Goal: Task Accomplishment & Management: Complete application form

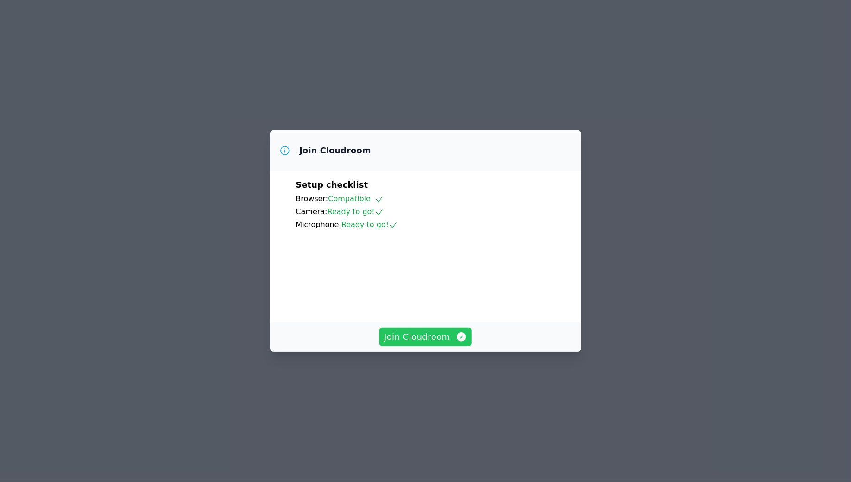
click at [426, 343] on span "Join Cloudroom" at bounding box center [425, 336] width 83 height 13
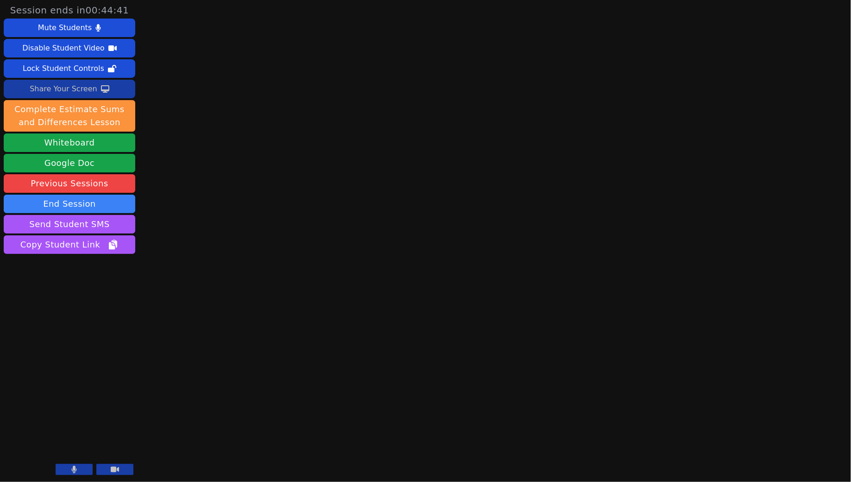
click at [81, 88] on div "Share Your Screen" at bounding box center [64, 89] width 68 height 15
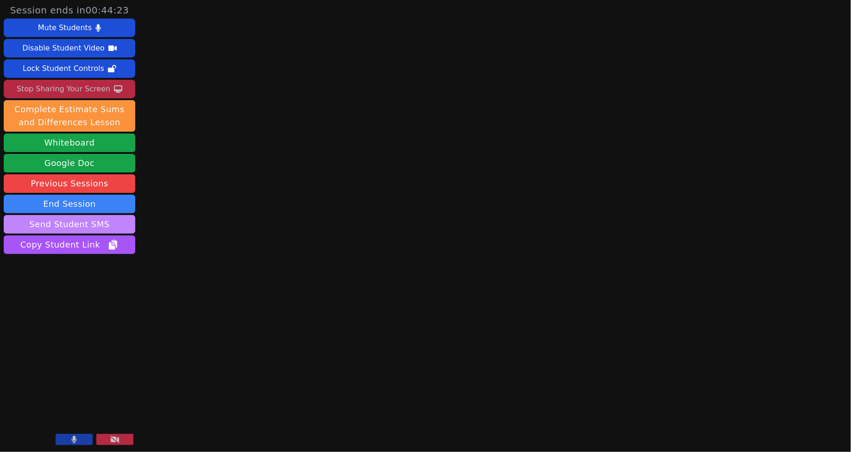
click at [78, 226] on button "Send Student SMS" at bounding box center [70, 224] width 132 height 19
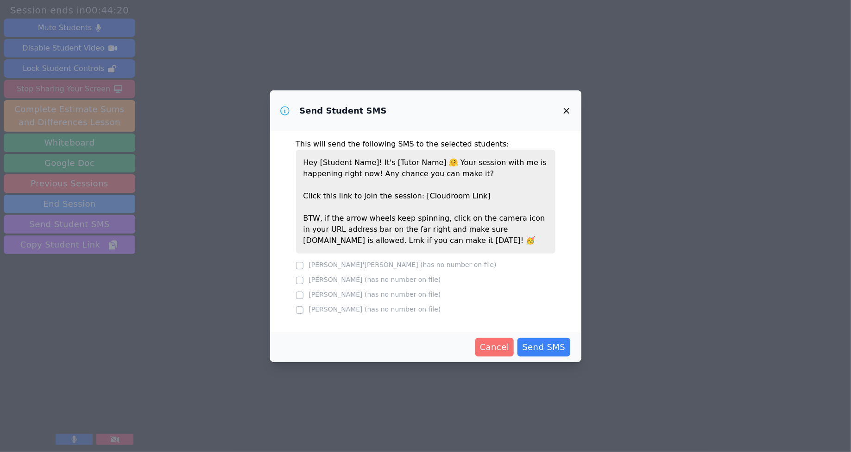
click at [485, 353] on button "Cancel" at bounding box center [494, 347] width 39 height 19
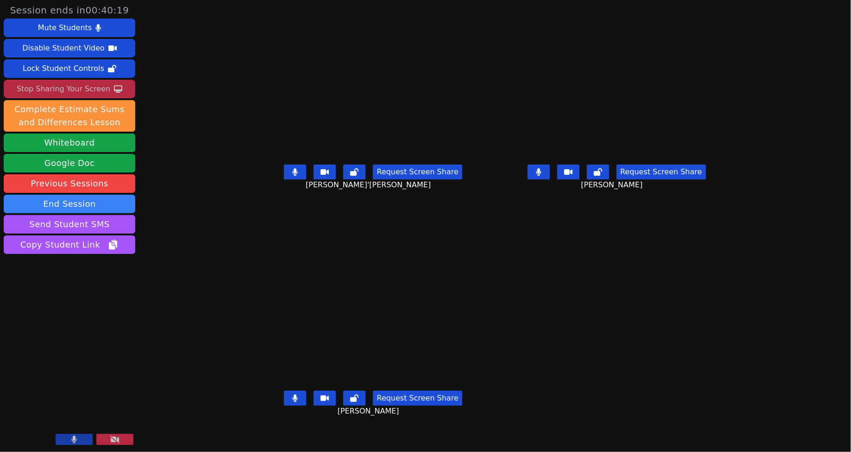
click at [542, 331] on main "[PERSON_NAME]'[PERSON_NAME] Request Screen Share [PERSON_NAME]'Vion [PERSON_NAM…" at bounding box center [495, 226] width 480 height 452
click at [293, 402] on icon at bounding box center [295, 397] width 5 height 7
click at [290, 402] on icon at bounding box center [294, 397] width 9 height 7
click at [550, 179] on button at bounding box center [539, 171] width 22 height 15
click at [292, 176] on icon at bounding box center [295, 171] width 6 height 7
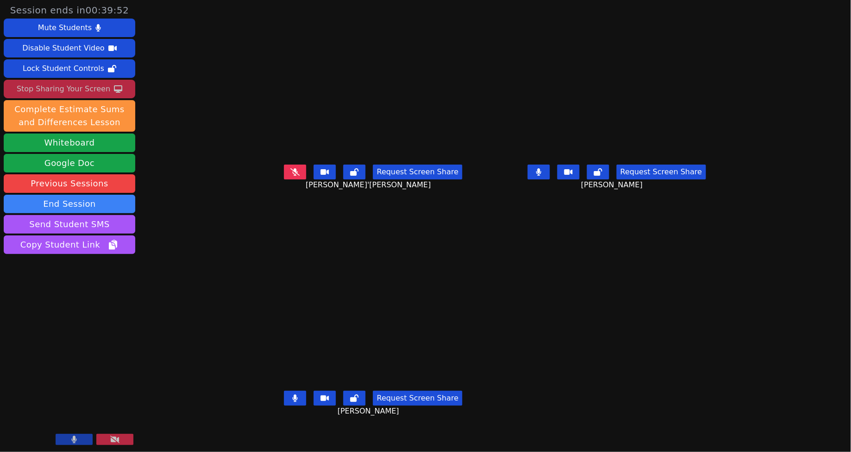
click at [550, 179] on button at bounding box center [539, 171] width 22 height 15
click at [602, 176] on icon at bounding box center [598, 171] width 8 height 7
click at [601, 176] on icon at bounding box center [598, 171] width 6 height 7
click at [543, 176] on icon at bounding box center [538, 171] width 9 height 7
click at [550, 179] on button at bounding box center [539, 171] width 22 height 15
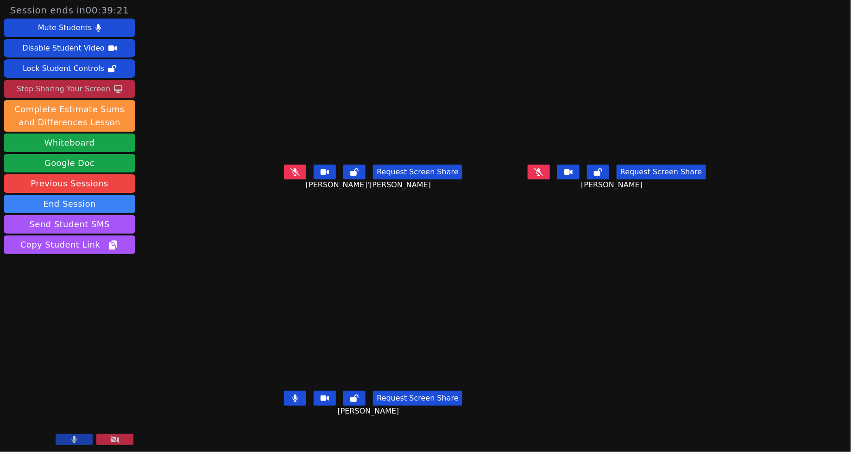
click at [284, 405] on button at bounding box center [295, 398] width 22 height 15
click at [290, 402] on icon at bounding box center [294, 397] width 9 height 7
click at [550, 179] on button at bounding box center [539, 171] width 22 height 15
click at [284, 405] on button at bounding box center [295, 398] width 22 height 15
click at [550, 179] on button at bounding box center [539, 171] width 22 height 15
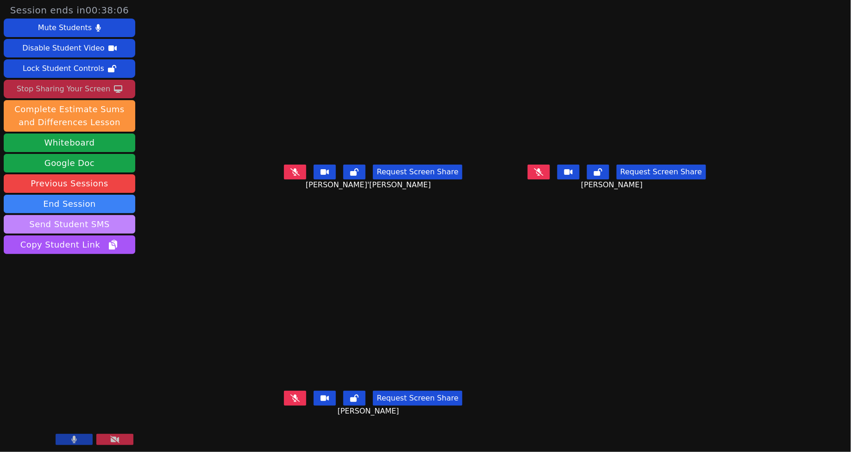
click at [126, 226] on button "Send Student SMS" at bounding box center [70, 224] width 132 height 19
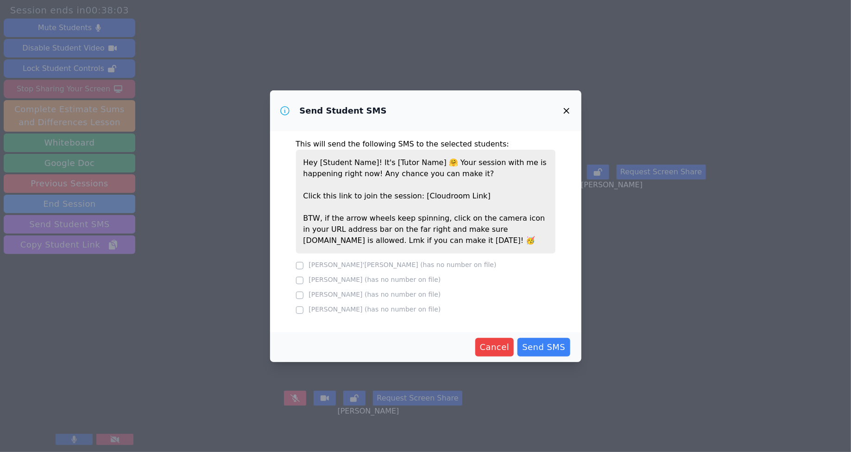
click at [564, 110] on icon "button" at bounding box center [566, 110] width 11 height 11
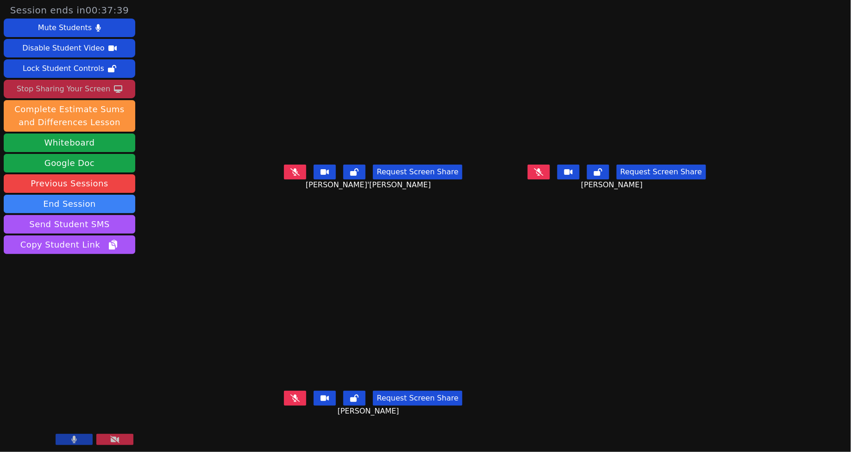
click at [284, 405] on button at bounding box center [295, 398] width 22 height 15
click at [290, 402] on icon at bounding box center [294, 397] width 9 height 7
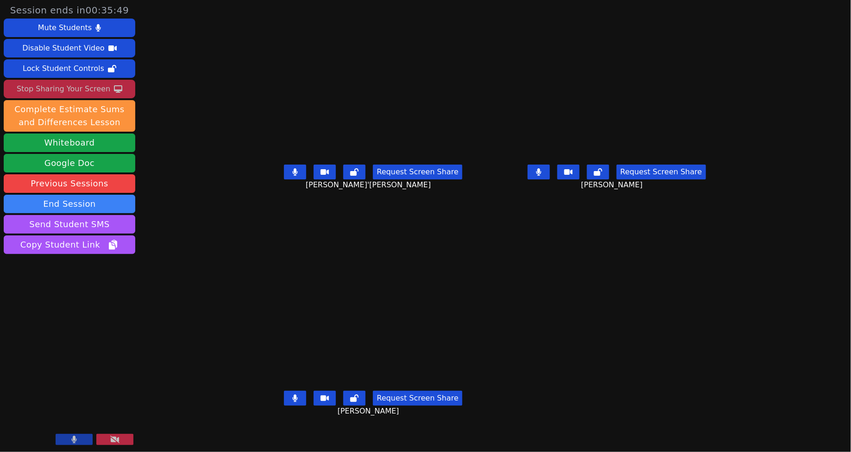
click at [550, 179] on button at bounding box center [539, 171] width 22 height 15
click at [293, 402] on icon at bounding box center [295, 397] width 5 height 7
click at [290, 402] on icon at bounding box center [294, 397] width 9 height 7
click at [255, 198] on div "Request Screen Share [PERSON_NAME]'[PERSON_NAME]" at bounding box center [373, 179] width 236 height 37
click at [284, 179] on button at bounding box center [295, 171] width 22 height 15
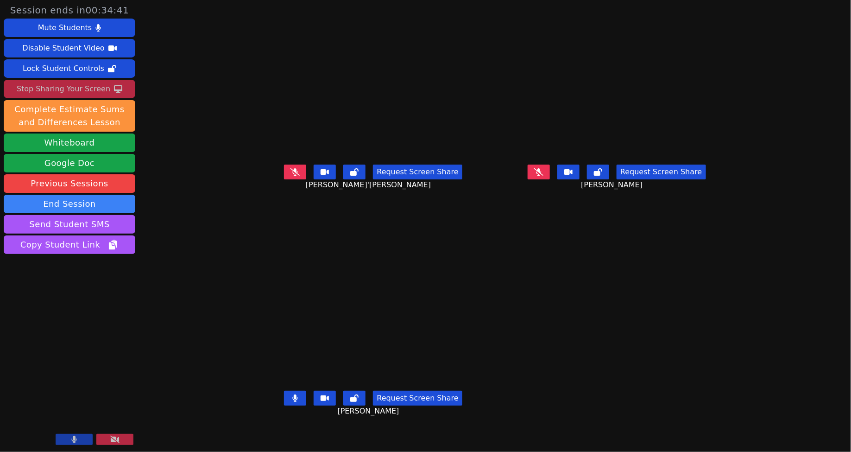
click at [292, 402] on icon at bounding box center [295, 397] width 6 height 7
click at [338, 417] on span "[PERSON_NAME]" at bounding box center [370, 410] width 64 height 11
click at [350, 402] on icon at bounding box center [354, 397] width 8 height 7
click at [609, 179] on button at bounding box center [598, 171] width 22 height 15
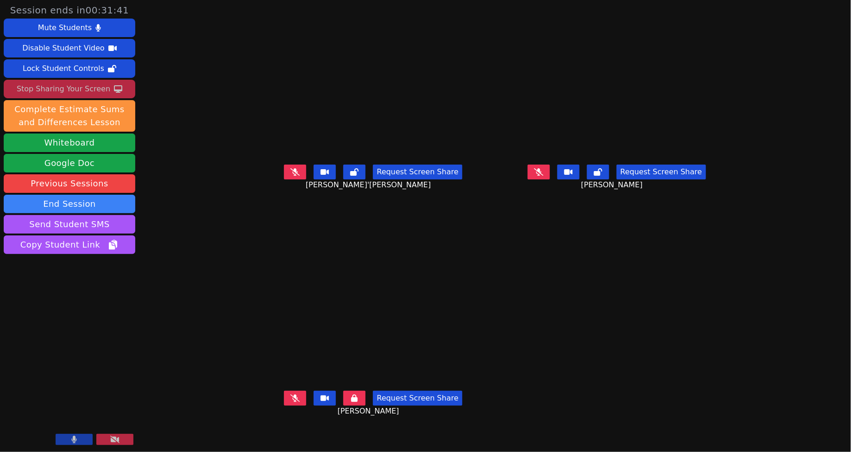
click at [343, 405] on button at bounding box center [354, 398] width 22 height 15
click at [284, 405] on button at bounding box center [295, 398] width 22 height 15
click at [290, 402] on icon at bounding box center [294, 397] width 9 height 7
click at [550, 179] on button at bounding box center [539, 171] width 22 height 15
click at [290, 176] on icon at bounding box center [294, 171] width 9 height 7
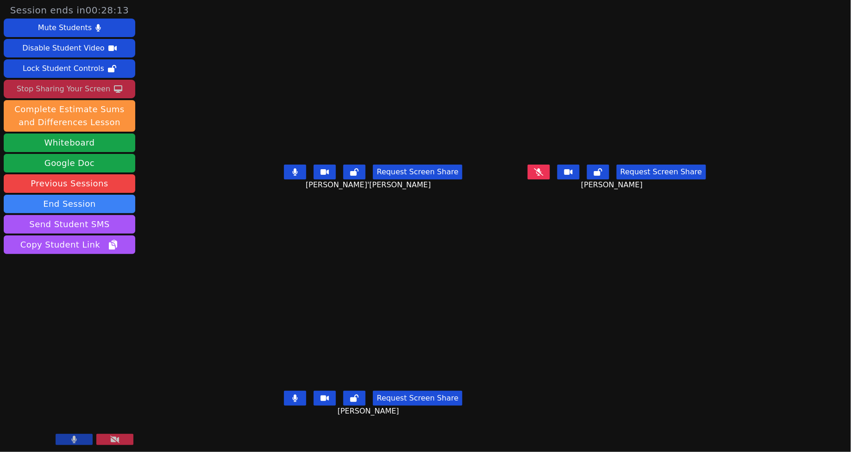
click at [284, 179] on button at bounding box center [295, 171] width 22 height 15
click at [543, 176] on icon at bounding box center [538, 171] width 9 height 7
click at [542, 176] on icon at bounding box center [539, 171] width 6 height 7
click at [550, 179] on button at bounding box center [539, 171] width 22 height 15
click at [542, 176] on icon at bounding box center [539, 171] width 5 height 7
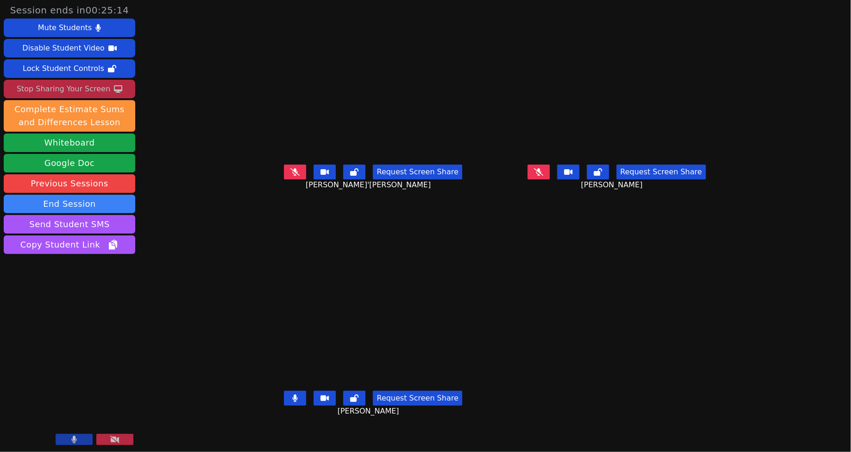
click at [543, 176] on icon at bounding box center [538, 171] width 9 height 7
click at [550, 179] on button at bounding box center [539, 171] width 22 height 15
click at [284, 405] on button at bounding box center [295, 398] width 22 height 15
click at [542, 176] on icon at bounding box center [539, 171] width 5 height 7
click at [292, 176] on icon at bounding box center [295, 171] width 6 height 7
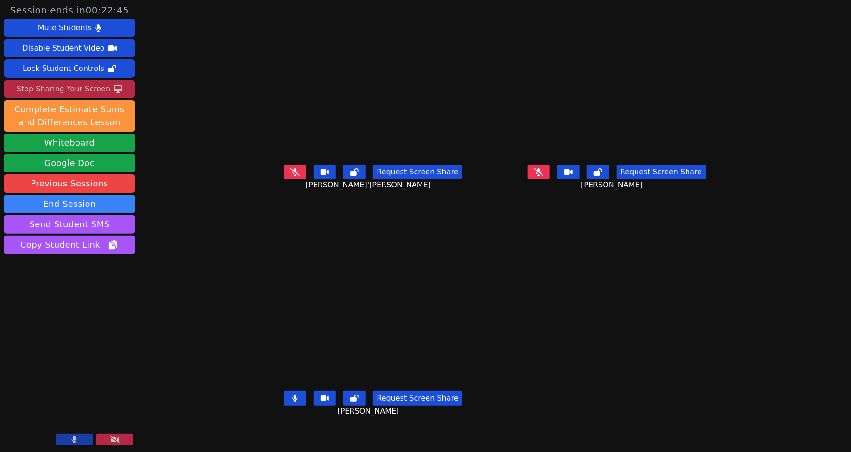
click at [543, 176] on icon at bounding box center [538, 171] width 9 height 7
click at [284, 405] on button at bounding box center [295, 398] width 22 height 15
click at [293, 402] on icon at bounding box center [295, 397] width 5 height 7
click at [343, 405] on button at bounding box center [354, 398] width 22 height 15
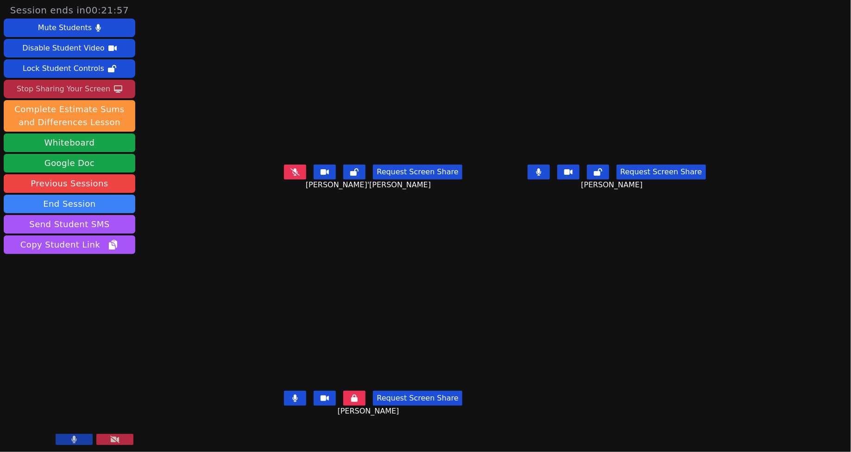
click at [284, 405] on button at bounding box center [295, 398] width 22 height 15
click at [351, 402] on icon at bounding box center [354, 397] width 6 height 7
click at [293, 402] on icon at bounding box center [295, 397] width 5 height 7
click at [292, 402] on icon at bounding box center [295, 397] width 6 height 7
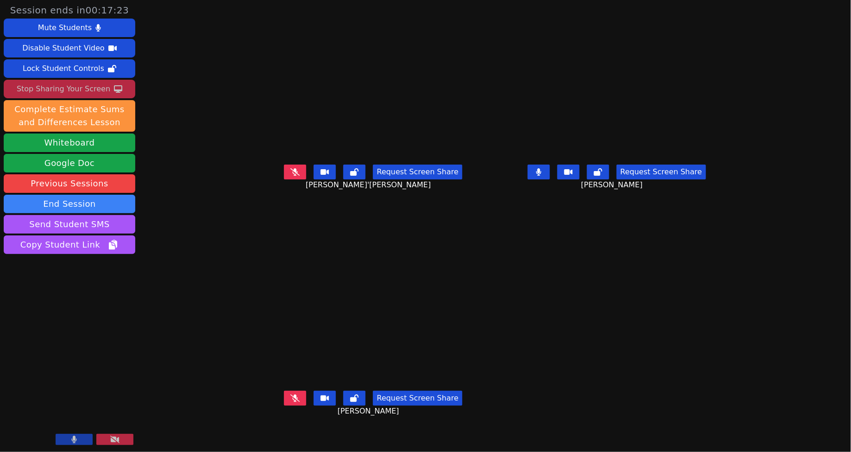
click at [255, 198] on div "Request Screen Share [PERSON_NAME]'[PERSON_NAME]" at bounding box center [373, 179] width 236 height 37
click at [290, 176] on icon at bounding box center [294, 171] width 9 height 7
click at [284, 405] on button at bounding box center [295, 398] width 22 height 15
click at [292, 176] on icon at bounding box center [295, 171] width 6 height 7
click at [550, 179] on button at bounding box center [539, 171] width 22 height 15
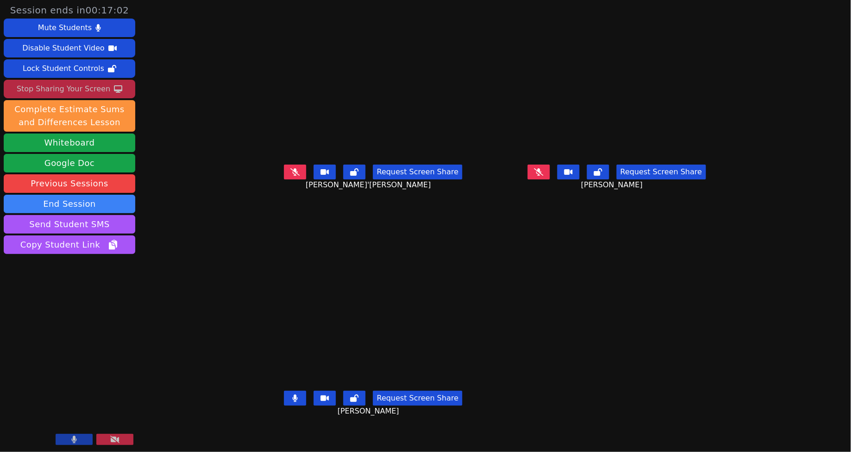
click at [284, 405] on button at bounding box center [295, 398] width 22 height 15
click at [290, 402] on icon at bounding box center [294, 397] width 9 height 7
click at [543, 176] on icon at bounding box center [538, 171] width 9 height 7
click at [290, 176] on icon at bounding box center [294, 171] width 9 height 7
click at [292, 402] on icon at bounding box center [295, 397] width 6 height 7
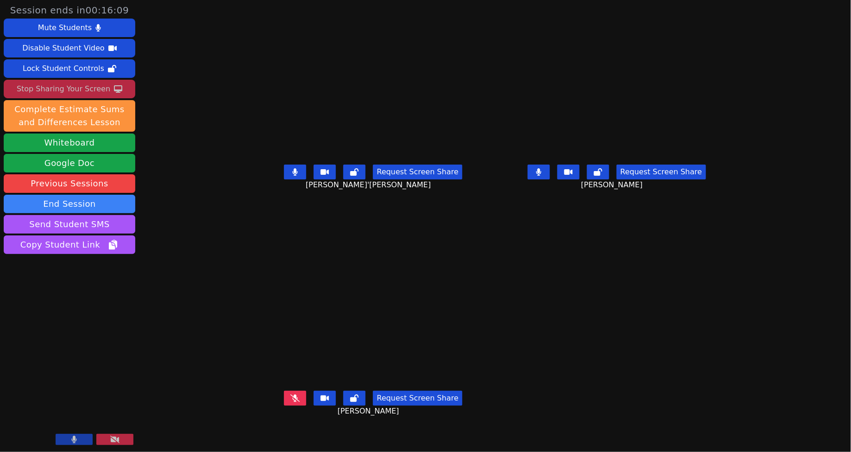
click at [290, 402] on icon at bounding box center [294, 397] width 9 height 7
click at [550, 179] on button at bounding box center [539, 171] width 22 height 15
click at [284, 405] on button at bounding box center [295, 398] width 22 height 15
click at [284, 179] on button at bounding box center [295, 171] width 22 height 15
click at [543, 176] on icon at bounding box center [538, 171] width 9 height 7
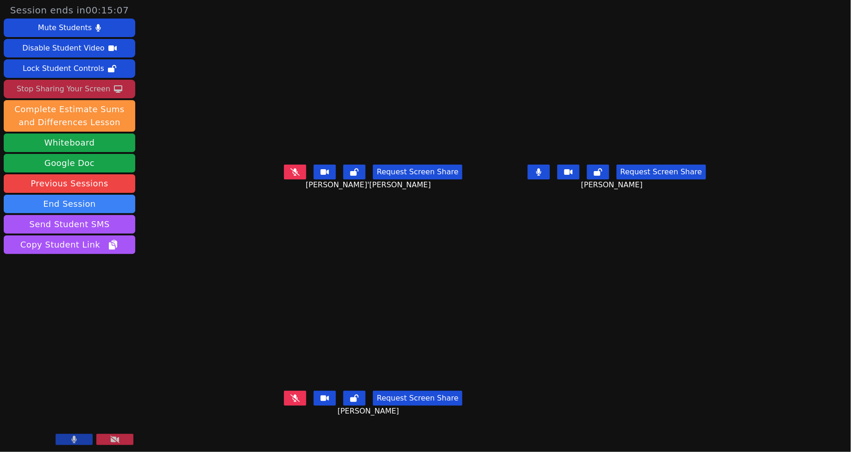
click at [290, 402] on icon at bounding box center [294, 397] width 9 height 7
click at [284, 179] on button at bounding box center [295, 171] width 22 height 15
click at [542, 176] on icon at bounding box center [539, 171] width 5 height 7
click at [550, 179] on button at bounding box center [539, 171] width 22 height 15
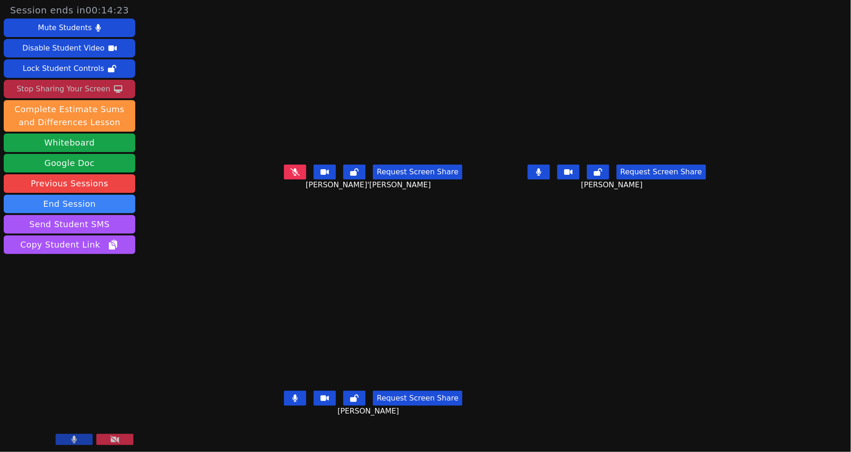
click at [284, 179] on button at bounding box center [295, 171] width 22 height 15
click at [292, 176] on icon at bounding box center [295, 171] width 6 height 7
click at [550, 179] on button at bounding box center [539, 171] width 22 height 15
click at [284, 179] on button at bounding box center [295, 171] width 22 height 15
click at [550, 179] on button at bounding box center [539, 171] width 22 height 15
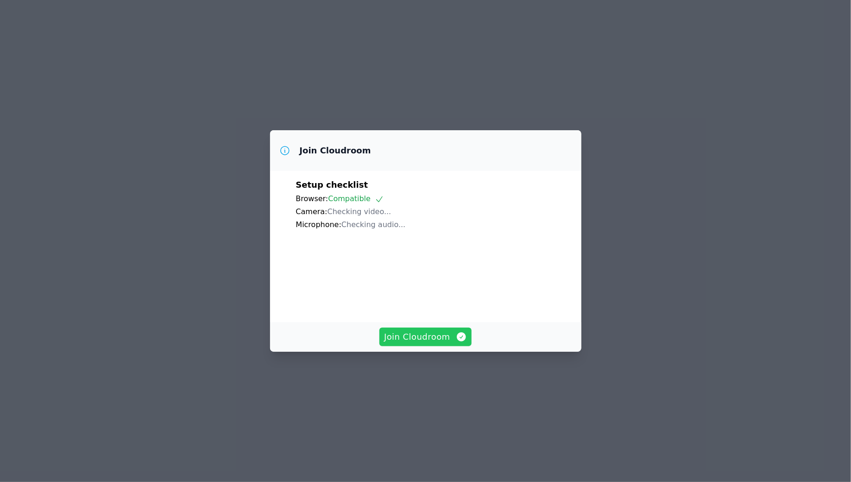
click at [431, 343] on span "Join Cloudroom" at bounding box center [425, 336] width 83 height 13
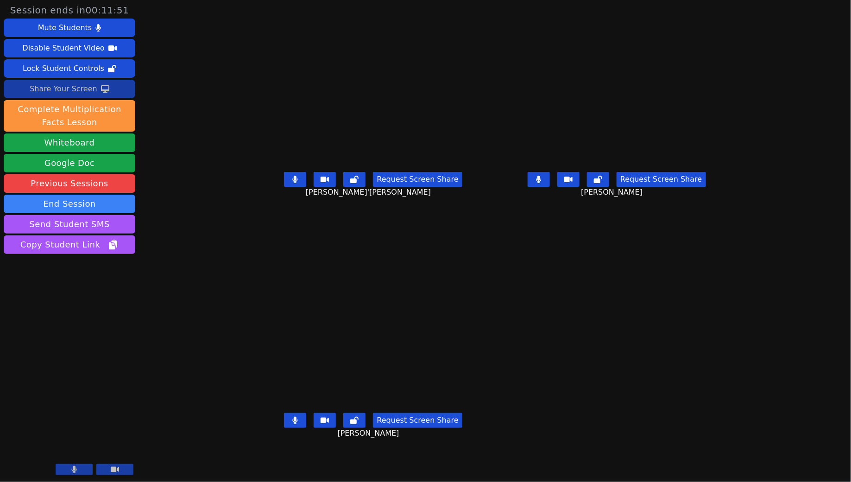
click at [89, 92] on div "Share Your Screen" at bounding box center [64, 89] width 68 height 15
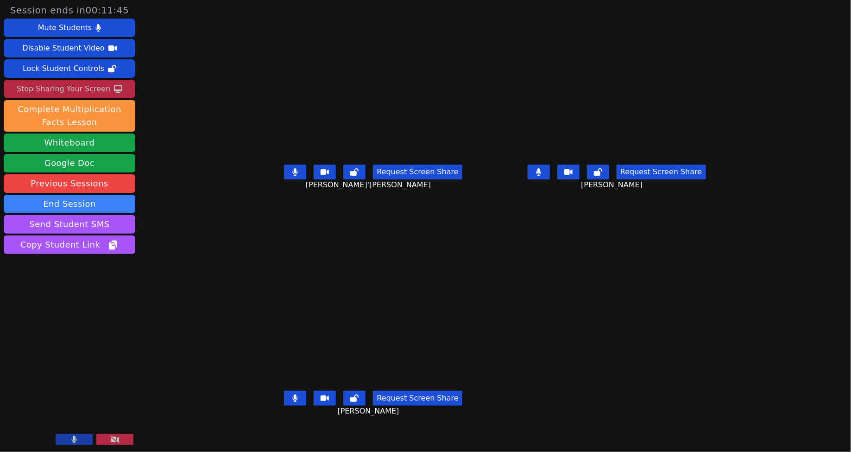
click at [293, 402] on icon at bounding box center [295, 397] width 5 height 7
click at [284, 179] on button at bounding box center [295, 171] width 22 height 15
click at [542, 176] on icon at bounding box center [539, 171] width 5 height 7
click at [284, 179] on button at bounding box center [295, 171] width 22 height 15
click at [550, 179] on button at bounding box center [539, 171] width 22 height 15
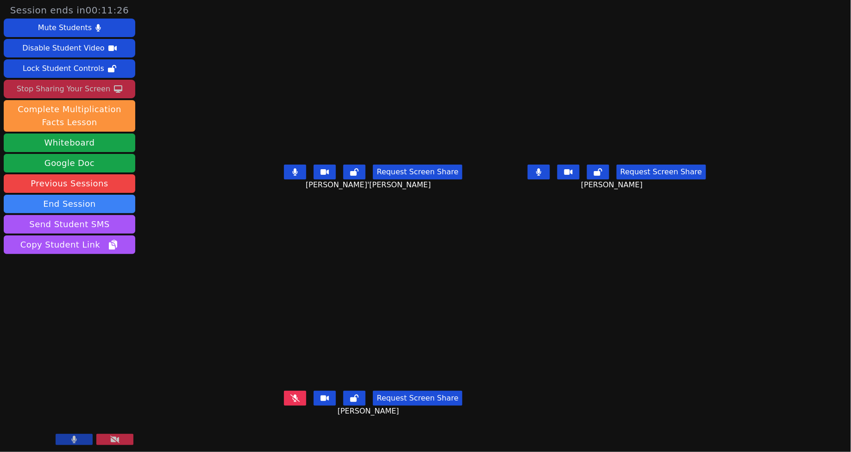
click at [284, 405] on button at bounding box center [295, 398] width 22 height 15
click at [293, 402] on icon at bounding box center [295, 397] width 5 height 7
click at [284, 179] on button at bounding box center [295, 171] width 22 height 15
click at [284, 405] on button at bounding box center [295, 398] width 22 height 15
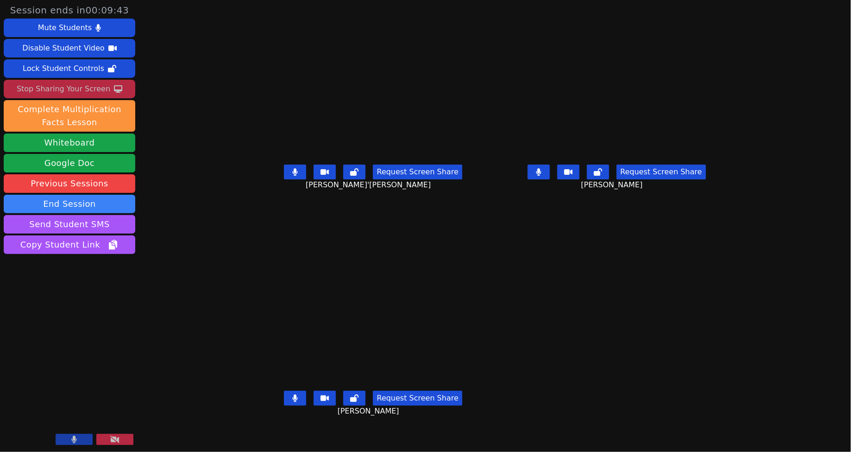
click at [550, 179] on button at bounding box center [539, 171] width 22 height 15
click at [284, 179] on button at bounding box center [295, 171] width 22 height 15
click at [290, 176] on icon at bounding box center [294, 171] width 9 height 7
click at [543, 176] on icon at bounding box center [538, 171] width 9 height 7
click at [293, 176] on icon at bounding box center [295, 171] width 5 height 7
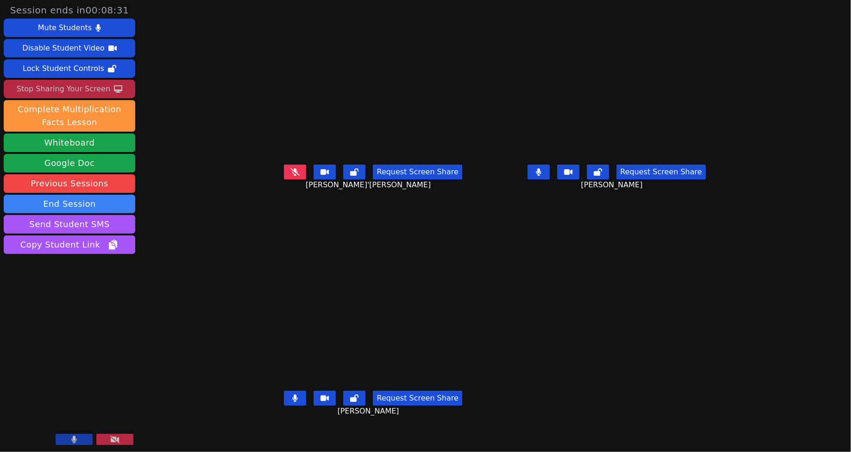
click at [284, 405] on button at bounding box center [295, 398] width 22 height 15
click at [542, 176] on icon at bounding box center [539, 171] width 5 height 7
click at [592, 198] on div "Request Screen Share Francis Luke Tamondong" at bounding box center [617, 179] width 236 height 37
click at [543, 176] on icon at bounding box center [538, 171] width 9 height 7
click at [284, 405] on button at bounding box center [295, 398] width 22 height 15
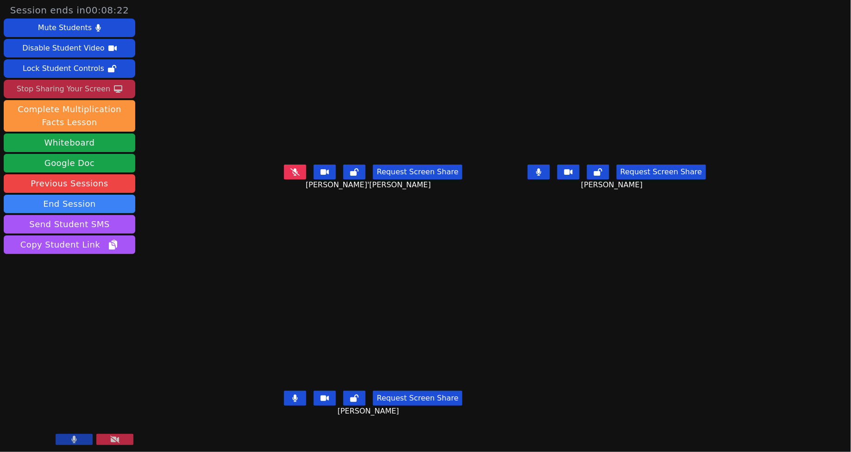
click at [290, 176] on icon at bounding box center [294, 171] width 9 height 7
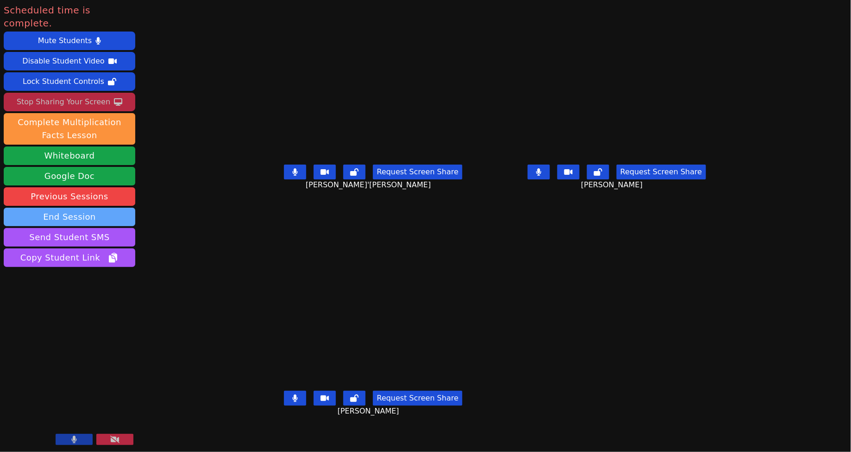
click at [72, 208] on button "End Session" at bounding box center [70, 217] width 132 height 19
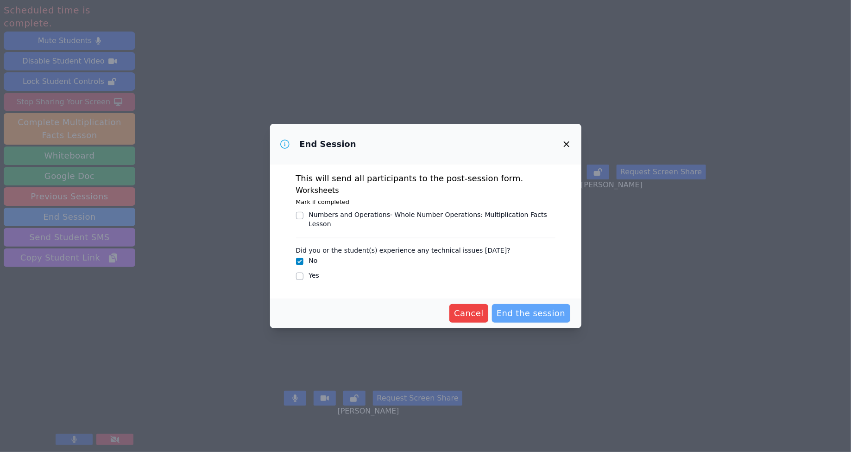
click at [551, 316] on span "End the session" at bounding box center [531, 313] width 69 height 13
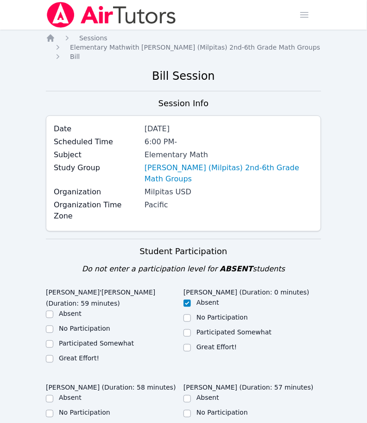
click at [64, 354] on label "Great Effort!" at bounding box center [79, 357] width 40 height 7
click at [53, 355] on input "Great Effort!" at bounding box center [49, 358] width 7 height 7
checkbox input "true"
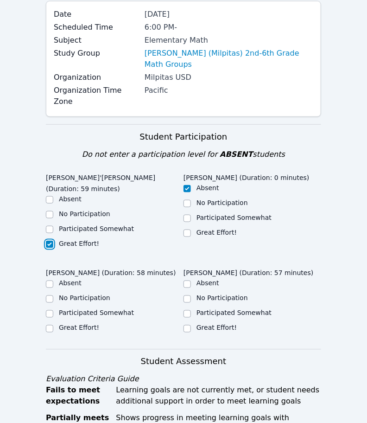
scroll to position [129, 0]
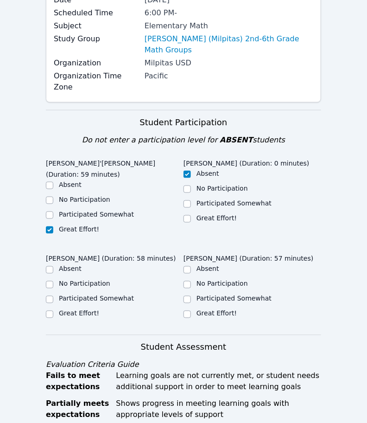
click at [82, 287] on div "Francis Luke Tamondong (Duration: 58 minutes) Absent No Participation Participa…" at bounding box center [115, 289] width 138 height 79
drag, startPoint x: 77, startPoint y: 280, endPoint x: 74, endPoint y: 289, distance: 9.4
click at [77, 309] on label "Great Effort!" at bounding box center [79, 312] width 40 height 7
click at [53, 310] on input "Great Effort!" at bounding box center [49, 313] width 7 height 7
checkbox input "true"
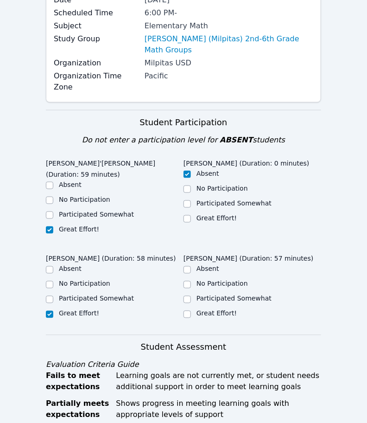
click at [202, 294] on div "Participated Somewhat" at bounding box center [233, 298] width 75 height 9
click at [201, 309] on label "Great Effort!" at bounding box center [216, 312] width 40 height 7
click at [191, 310] on input "Great Effort!" at bounding box center [186, 313] width 7 height 7
checkbox input "true"
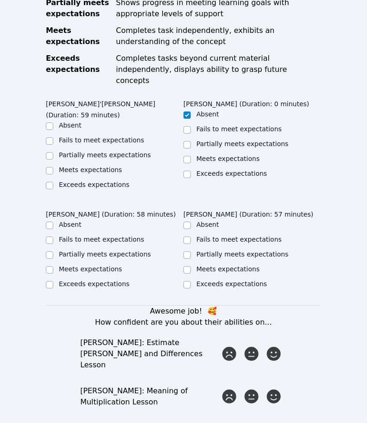
scroll to position [533, 0]
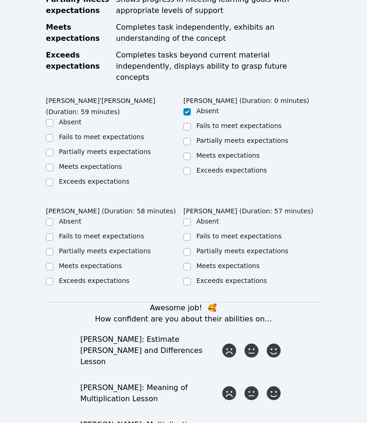
click at [100, 177] on label "Exceeds expectations" at bounding box center [94, 180] width 70 height 7
click at [53, 178] on input "Exceeds expectations" at bounding box center [49, 181] width 7 height 7
checkbox input "true"
click at [102, 247] on label "Partially meets expectations" at bounding box center [105, 250] width 92 height 7
click at [53, 248] on input "Partially meets expectations" at bounding box center [49, 251] width 7 height 7
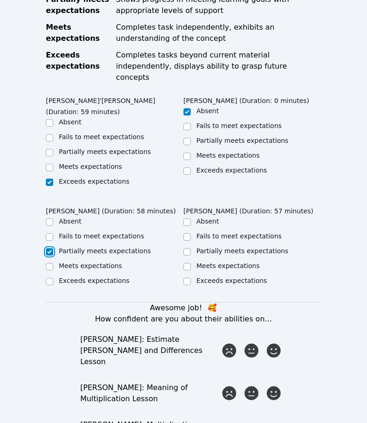
checkbox input "true"
click at [263, 276] on div "Exceeds expectations" at bounding box center [252, 281] width 138 height 11
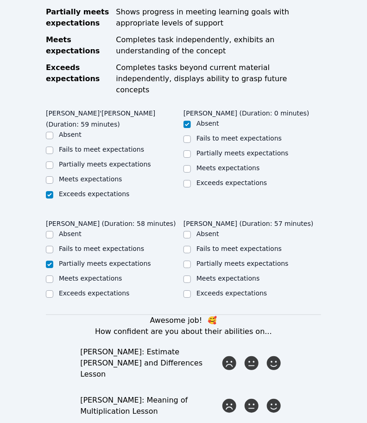
click at [236, 289] on label "Exceeds expectations" at bounding box center [231, 292] width 70 height 7
click at [191, 290] on input "Exceeds expectations" at bounding box center [186, 293] width 7 height 7
checkbox input "true"
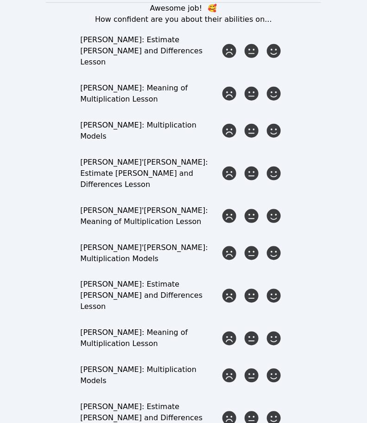
scroll to position [837, 0]
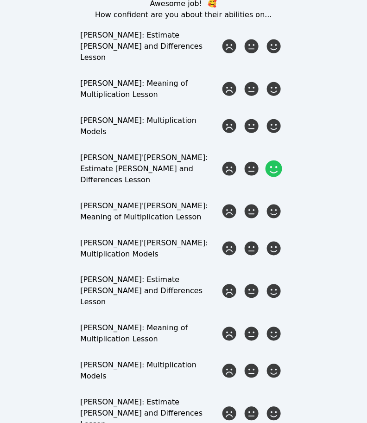
click at [275, 160] on icon at bounding box center [273, 168] width 17 height 17
click at [0, 0] on input "radio" at bounding box center [0, 0] width 0 height 0
click at [278, 203] on icon at bounding box center [273, 211] width 17 height 17
click at [0, 0] on input "radio" at bounding box center [0, 0] width 0 height 0
click at [277, 240] on icon at bounding box center [273, 248] width 17 height 17
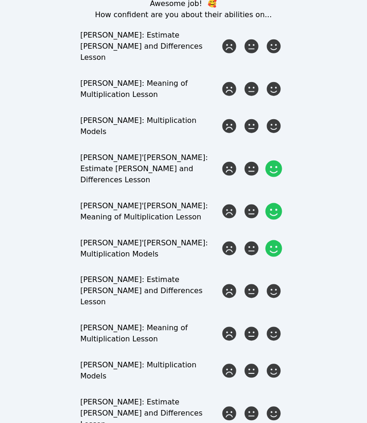
click at [0, 0] on input "radio" at bounding box center [0, 0] width 0 height 0
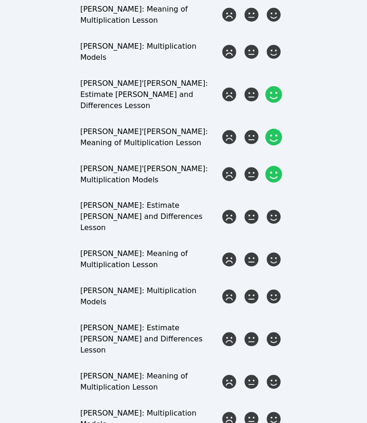
scroll to position [911, 0]
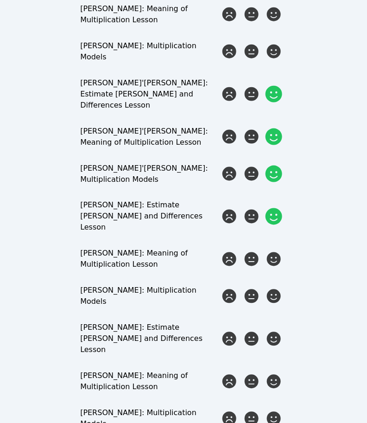
click at [271, 208] on icon at bounding box center [273, 216] width 17 height 17
click at [0, 0] on input "radio" at bounding box center [0, 0] width 0 height 0
click at [248, 251] on icon at bounding box center [251, 259] width 17 height 17
click at [0, 0] on input "radio" at bounding box center [0, 0] width 0 height 0
click at [248, 222] on div "Awesome job! 🥰 How confident are you about their abilities on... Catalina Palaf…" at bounding box center [183, 177] width 275 height 506
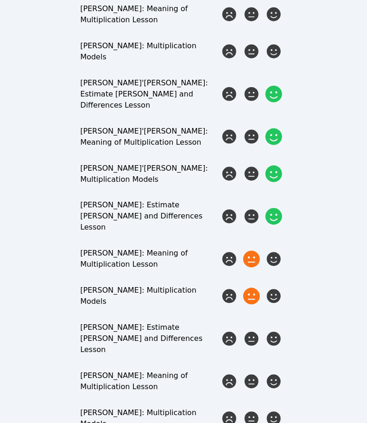
click at [249, 288] on icon at bounding box center [251, 296] width 17 height 17
click at [0, 0] on input "radio" at bounding box center [0, 0] width 0 height 0
click at [280, 322] on div "Kelvin Ukeme: Estimate Sums and Differences Lesson" at bounding box center [183, 338] width 207 height 33
click at [278, 330] on icon at bounding box center [273, 338] width 17 height 17
click at [0, 0] on input "radio" at bounding box center [0, 0] width 0 height 0
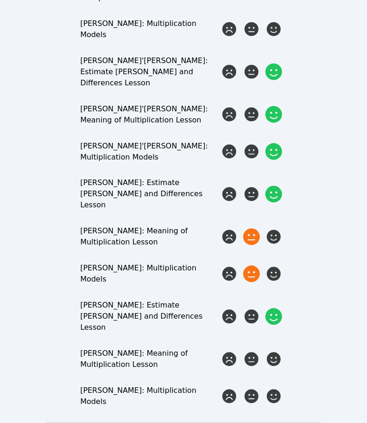
scroll to position [936, 0]
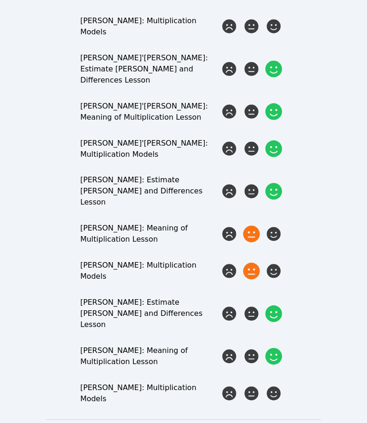
click at [282, 347] on div at bounding box center [274, 356] width 19 height 19
click at [0, 0] on input "radio" at bounding box center [0, 0] width 0 height 0
click at [268, 312] on form "Student Participation Do not enter a participation level for ABSENT students Da…" at bounding box center [183, 70] width 275 height 1536
click at [272, 385] on icon at bounding box center [273, 393] width 17 height 17
click at [0, 0] on input "radio" at bounding box center [0, 0] width 0 height 0
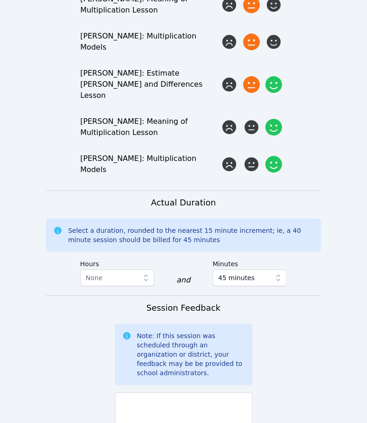
scroll to position [1180, 0]
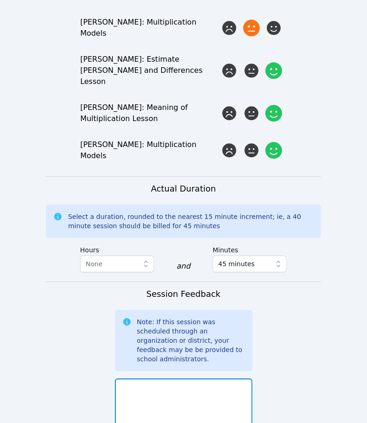
click at [191, 378] on textarea at bounding box center [184, 403] width 138 height 50
click at [207, 378] on textarea at bounding box center [184, 403] width 138 height 50
paste textarea "Dante and Francis seem to have difficulty hearing me, I’m not sure if its due t…"
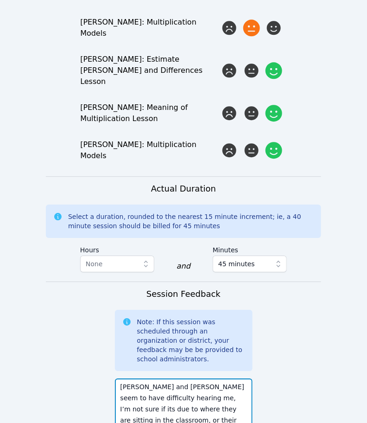
scroll to position [107, 0]
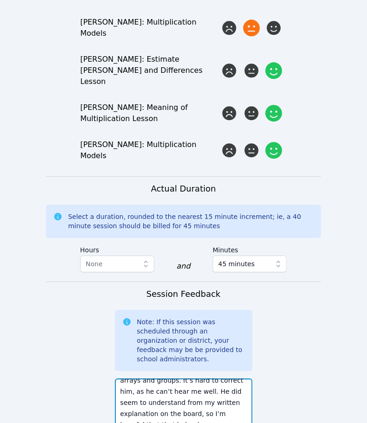
type textarea "Dante and Francis seem to have difficulty hearing me, I’m not sure if its due t…"
paste textarea "Today we worked on the Meaning of Multiplication Lesson, Practice Questions, an…"
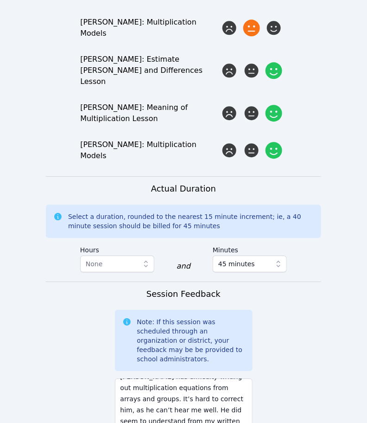
scroll to position [88, 0]
type textarea "Today we worked on the Meaning of Multiplication Lesson, Practice Questions, an…"
click at [216, 378] on textarea "Dante and Francis seem to have difficulty hearing me, I’m not sure if its due t…" at bounding box center [184, 403] width 138 height 50
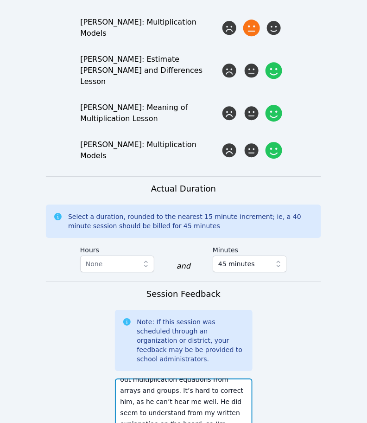
scroll to position [111, 0]
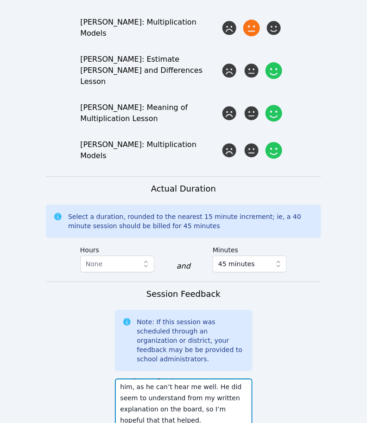
drag, startPoint x: 216, startPoint y: 302, endPoint x: 195, endPoint y: 286, distance: 26.5
click at [195, 378] on textarea "Dante and Francis seem to have difficulty hearing me, I’m not sure if its due t…" at bounding box center [184, 403] width 138 height 50
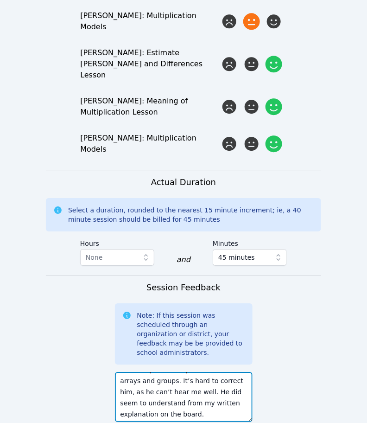
click at [162, 372] on textarea "Dante and Francis seem to have difficulty hearing me, I’m not sure if its due t…" at bounding box center [184, 397] width 138 height 50
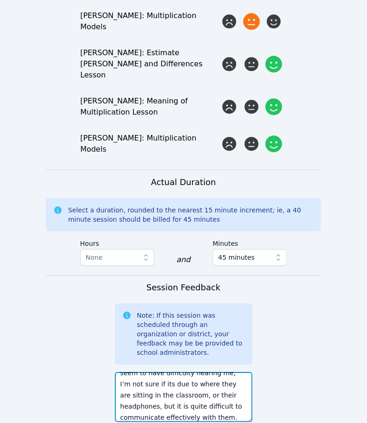
scroll to position [21, 0]
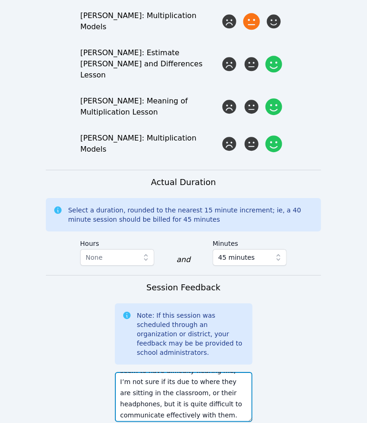
click at [187, 372] on textarea "Dante and Francis seem to have difficulty hearing me, I’m not sure if its due t…" at bounding box center [184, 397] width 138 height 50
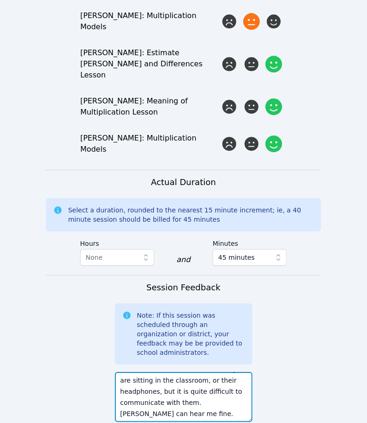
click at [156, 372] on textarea "Dante and Francis seem to have difficulty hearing me, I’m not sure if its due t…" at bounding box center [184, 397] width 138 height 50
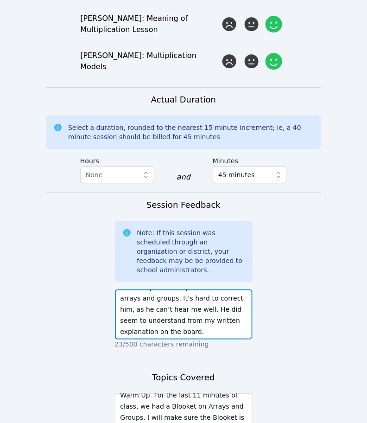
scroll to position [55, 0]
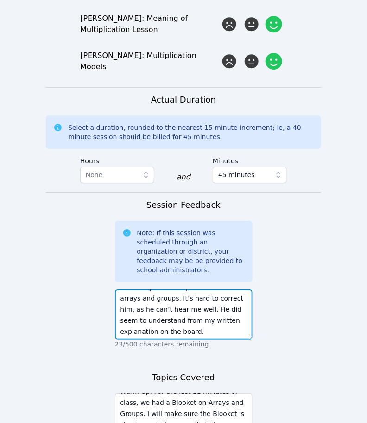
type textarea "Dante and Francis seem to have difficulty hearing me, I’m not sure if its due t…"
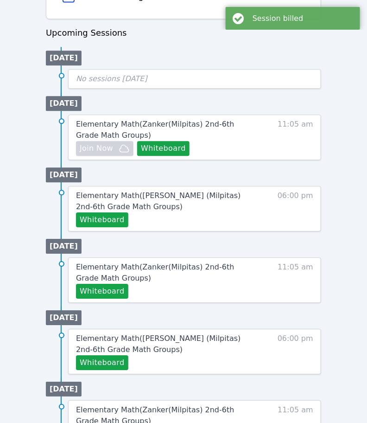
scroll to position [505, 0]
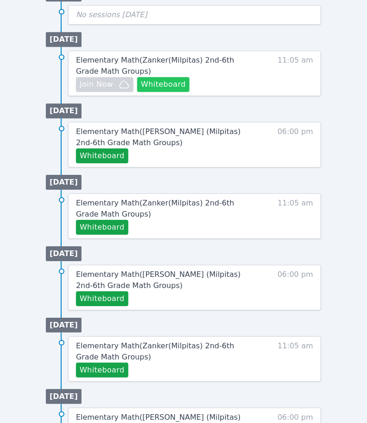
click at [169, 82] on button "Whiteboard" at bounding box center [163, 84] width 52 height 15
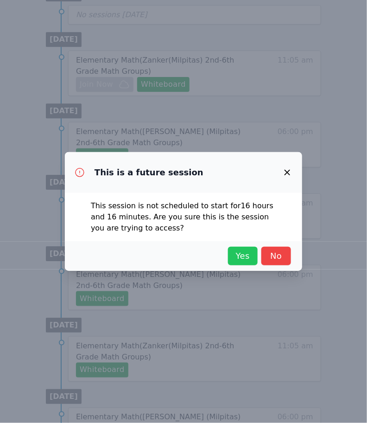
click at [244, 253] on span "Yes" at bounding box center [243, 255] width 20 height 13
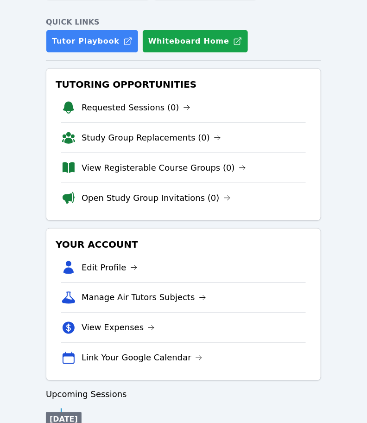
scroll to position [0, 0]
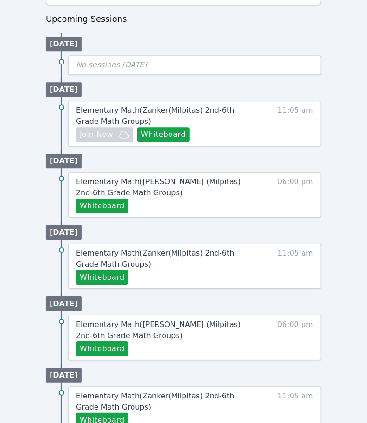
scroll to position [779, 0]
